Goal: Task Accomplishment & Management: Use online tool/utility

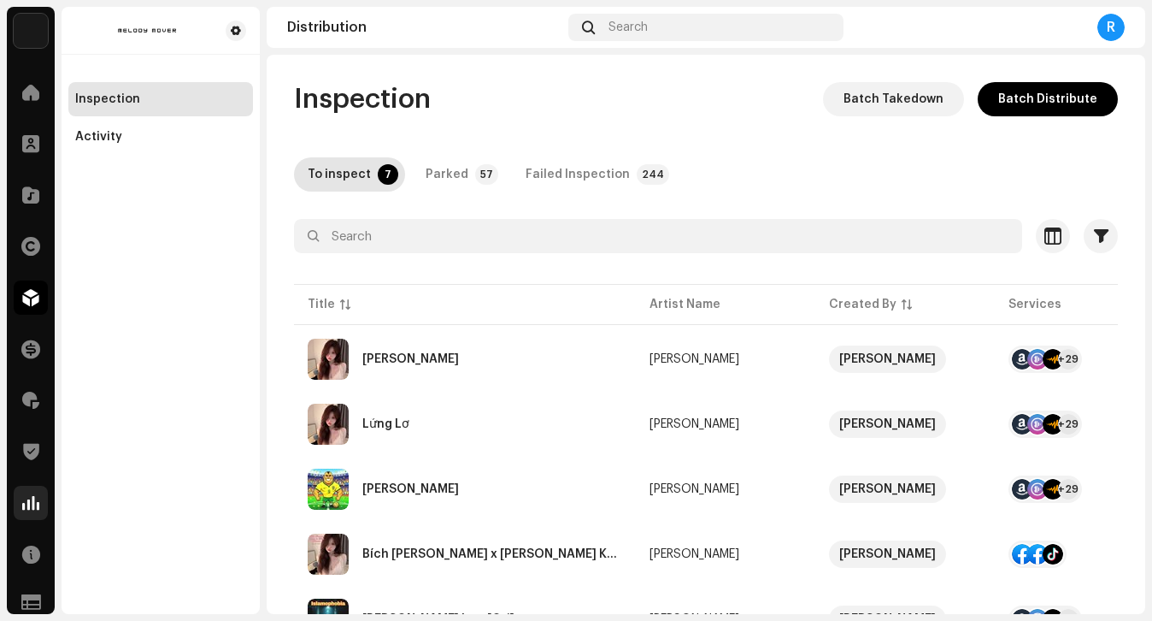
click at [32, 502] on span at bounding box center [30, 503] width 17 height 14
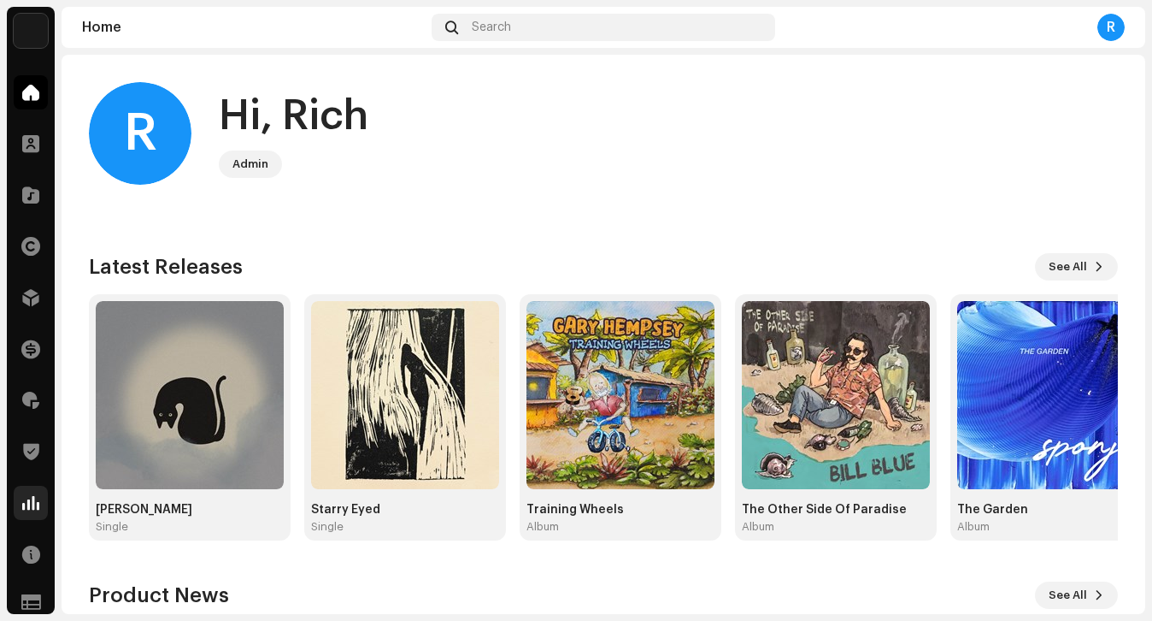
click at [32, 498] on span at bounding box center [30, 503] width 17 height 14
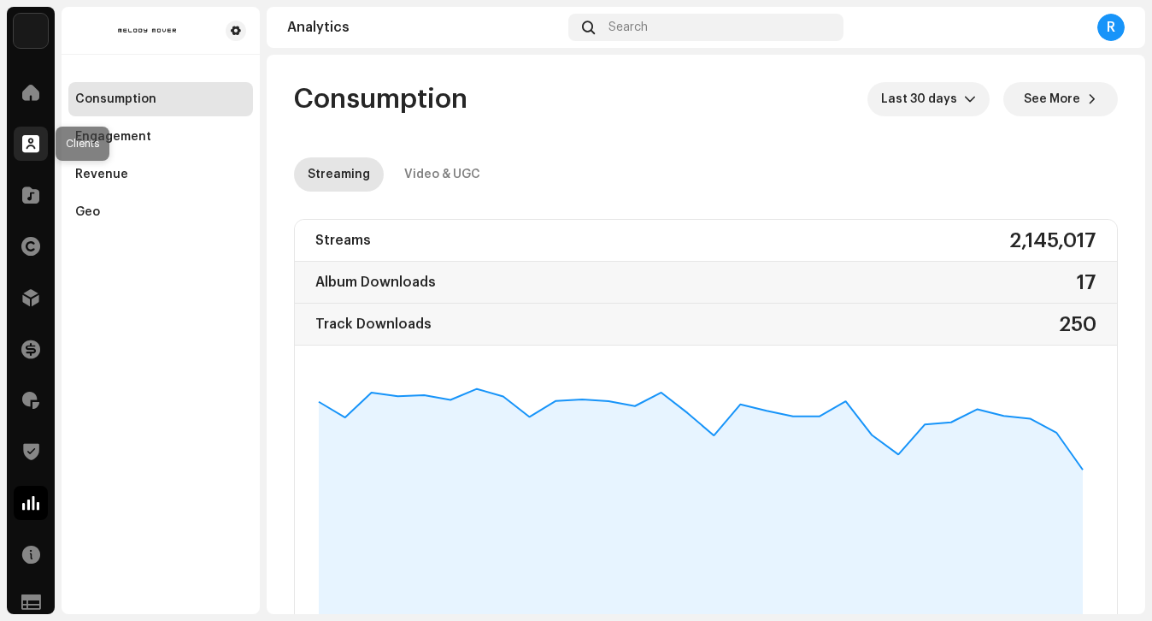
click at [27, 144] on span at bounding box center [30, 144] width 17 height 14
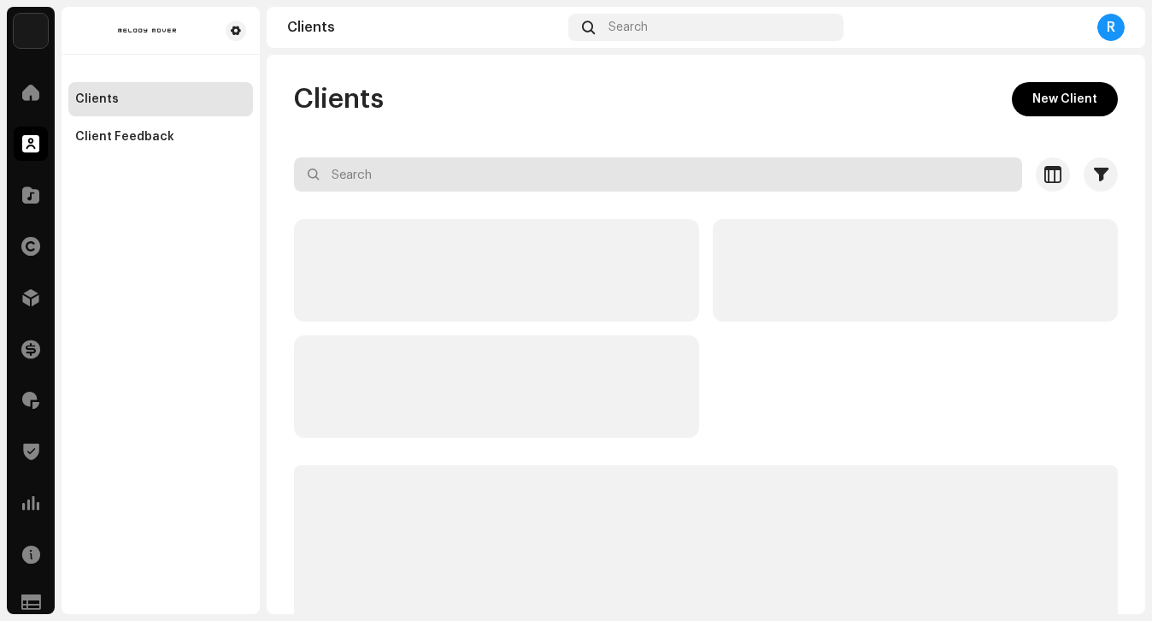
click at [395, 181] on input "text" at bounding box center [658, 174] width 728 height 34
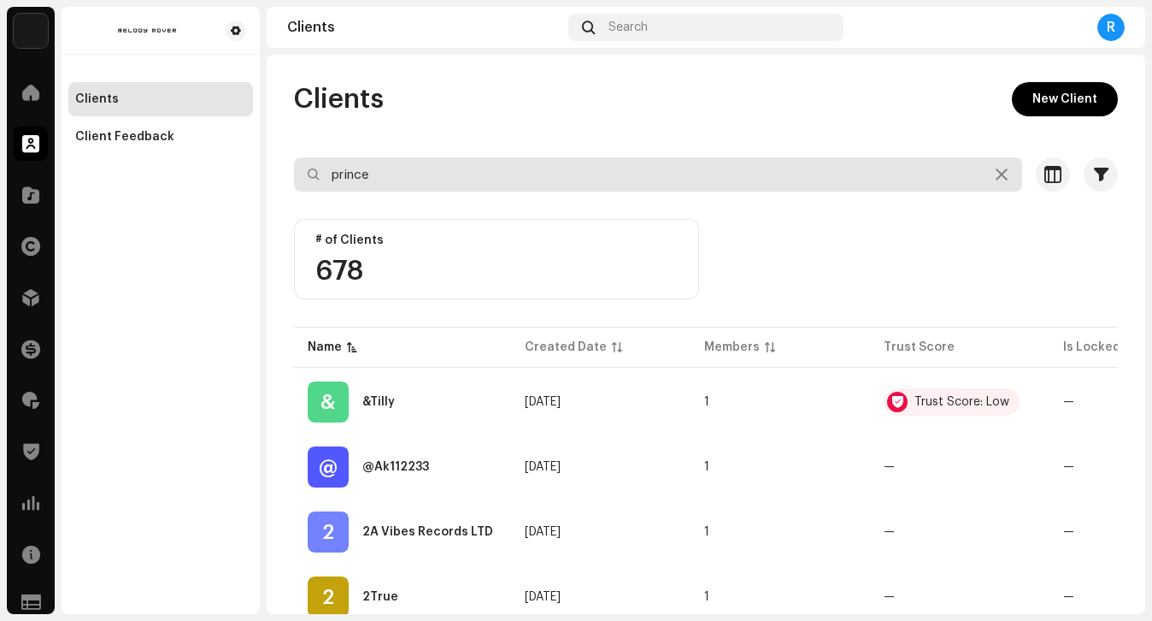
type input "prince"
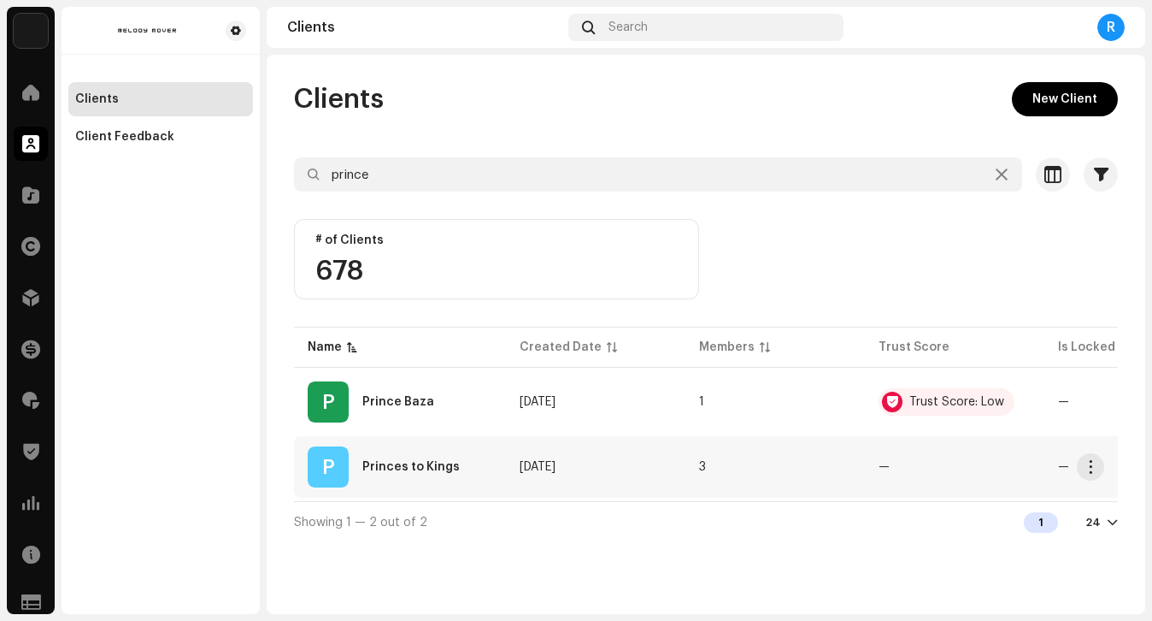
click at [449, 477] on div "P Princes to Kings" at bounding box center [400, 466] width 185 height 41
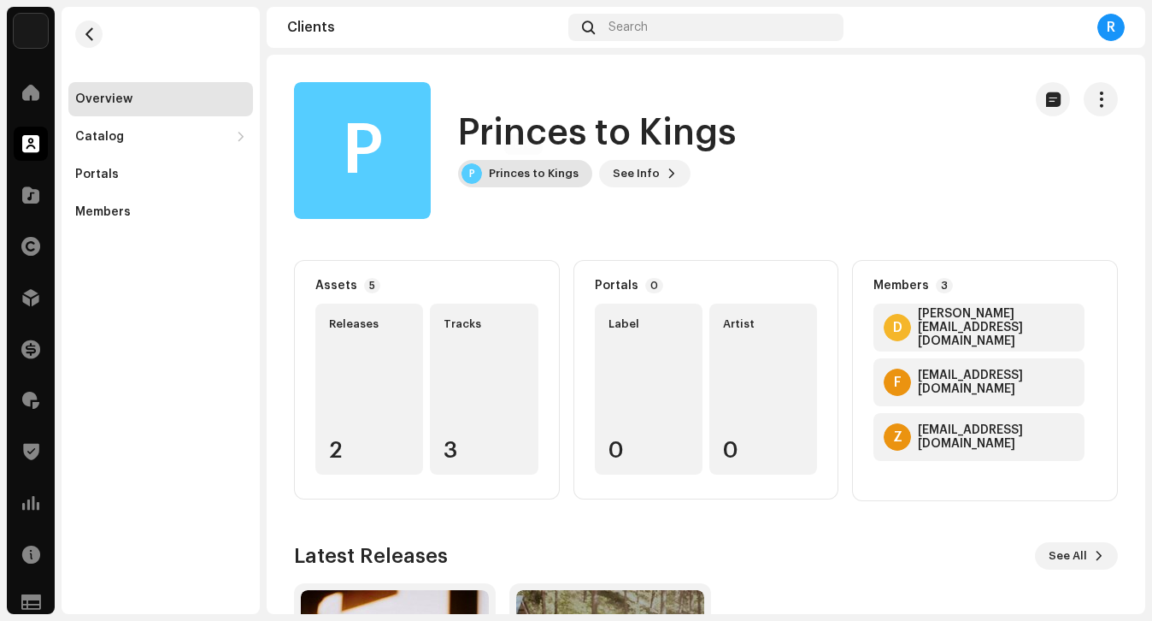
click at [503, 183] on div "P Princes to Kings" at bounding box center [525, 173] width 134 height 27
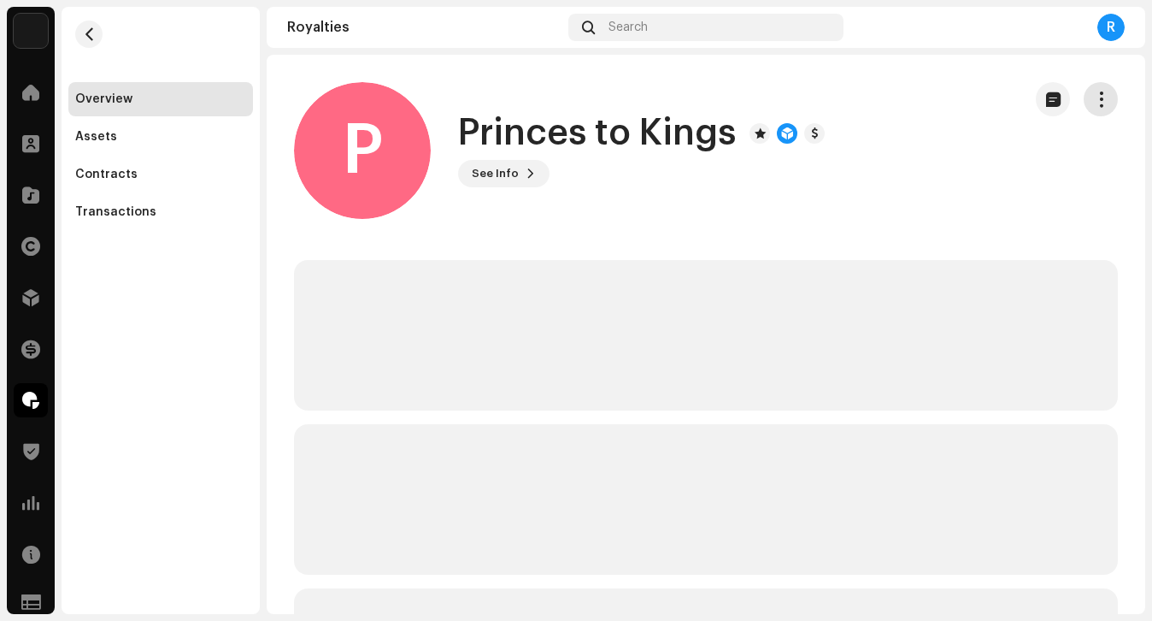
click at [1093, 97] on span "button" at bounding box center [1101, 99] width 16 height 14
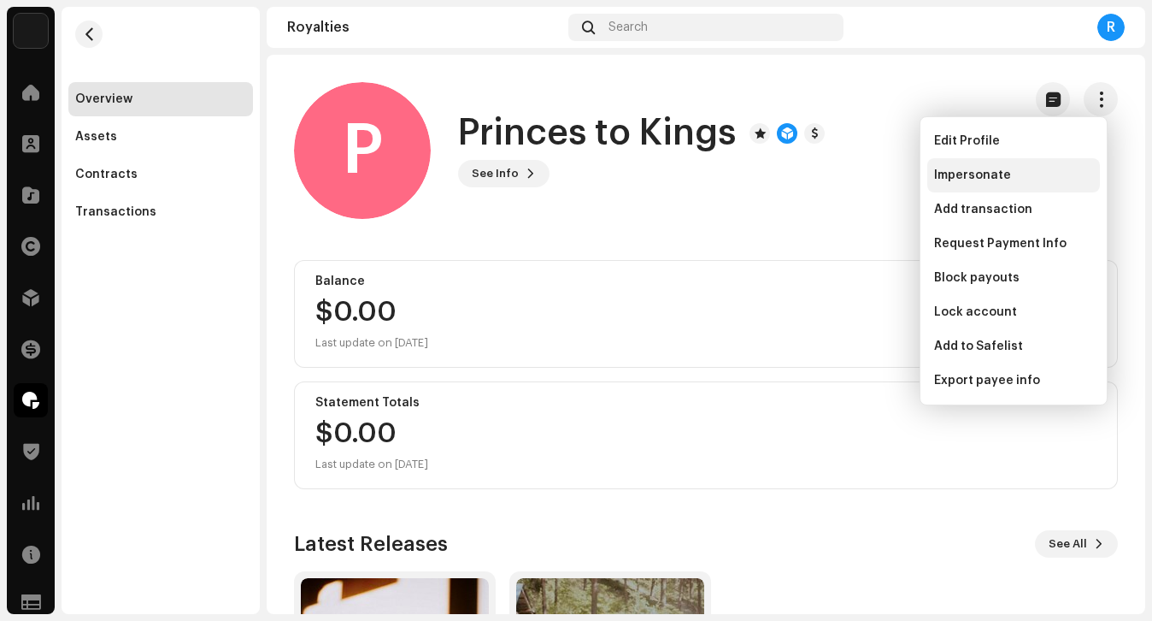
click at [983, 168] on span "Impersonate" at bounding box center [972, 175] width 77 height 14
